Goal: Check status

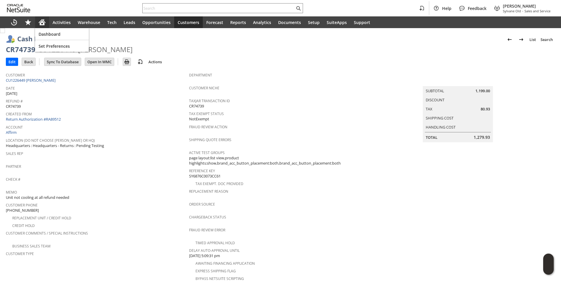
click at [42, 20] on icon "Home" at bounding box center [42, 21] width 7 height 4
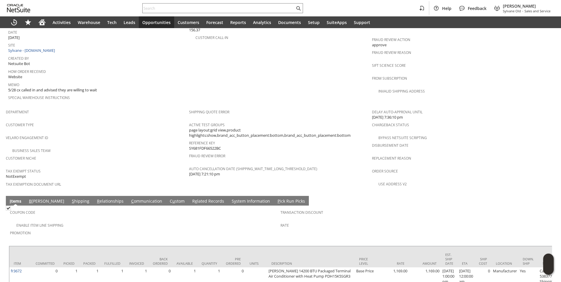
scroll to position [380, 0]
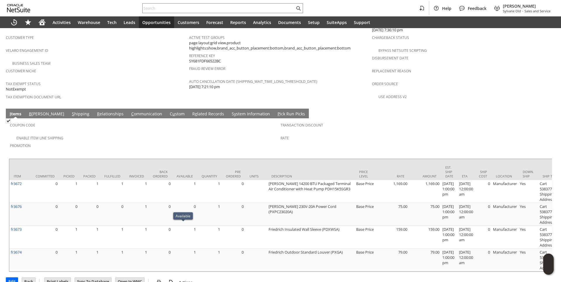
click at [70, 111] on link "S hipping" at bounding box center [80, 114] width 20 height 6
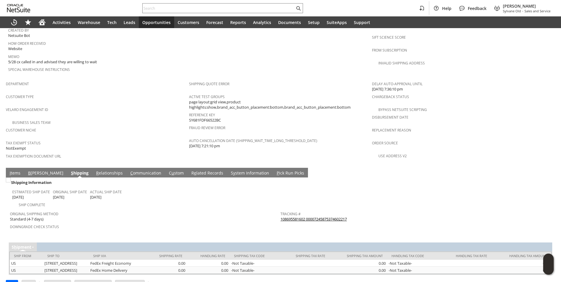
click at [298, 216] on link "108695581602 00007245875374602217" at bounding box center [314, 218] width 66 height 5
click at [342, 216] on link "108695581602 00007245875374602217" at bounding box center [314, 218] width 66 height 5
drag, startPoint x: 13, startPoint y: 161, endPoint x: 90, endPoint y: 140, distance: 80.6
click at [13, 170] on link "I tems" at bounding box center [15, 173] width 14 height 6
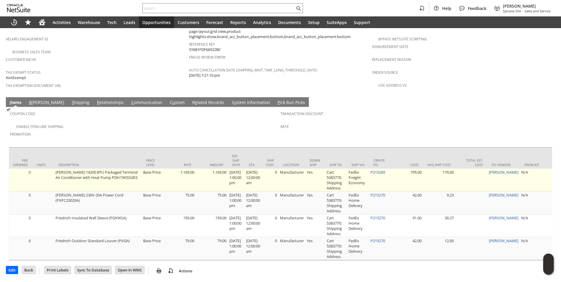
scroll to position [0, 217]
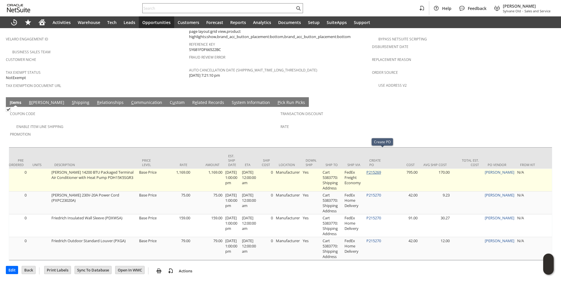
click at [381, 169] on link "P215269" at bounding box center [374, 171] width 15 height 5
